Goal: Navigation & Orientation: Find specific page/section

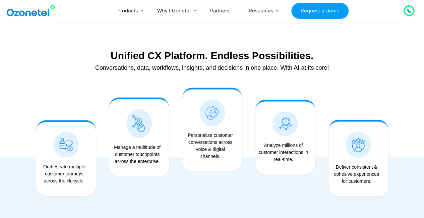
scroll to position [503, 0]
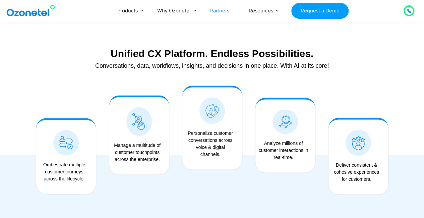
click at [212, 9] on link "Partners" at bounding box center [219, 11] width 39 height 22
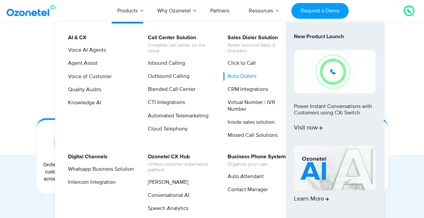
click at [235, 77] on link "Auto Dialers" at bounding box center [240, 76] width 34 height 8
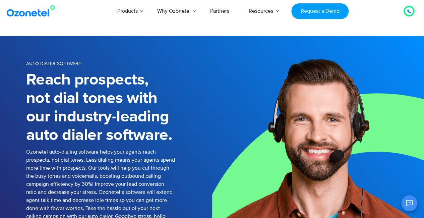
scroll to position [34, 0]
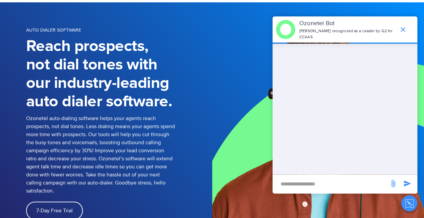
click at [404, 27] on icon "end chat or minimize" at bounding box center [403, 29] width 5 height 5
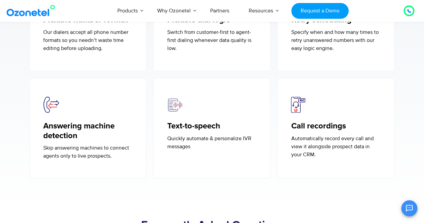
scroll to position [1851, 0]
